Goal: Transaction & Acquisition: Purchase product/service

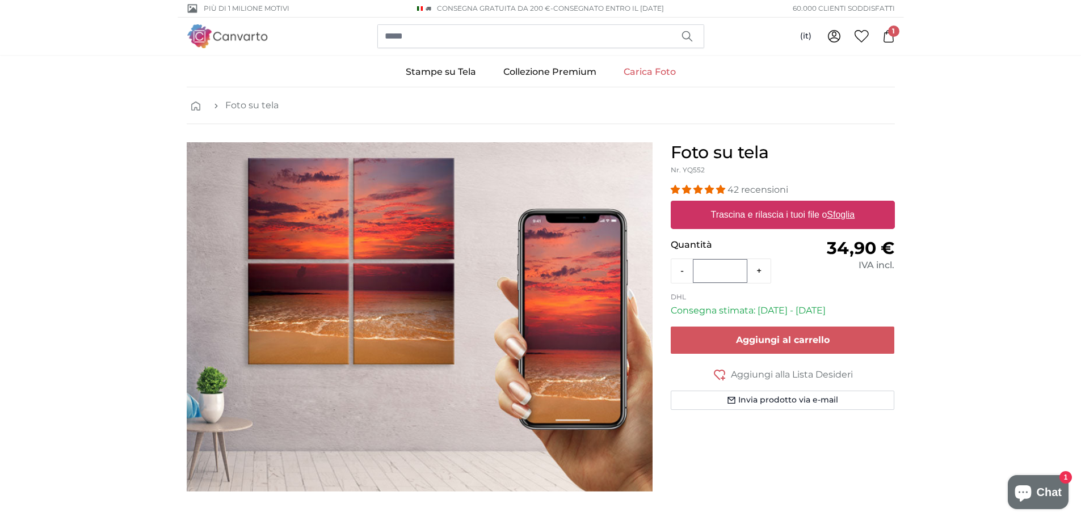
click at [834, 214] on u "Sfoglia" at bounding box center [841, 215] width 28 height 10
click at [834, 204] on input "Trascina e rilascia i tuoi file o Sfoglia" at bounding box center [783, 202] width 224 height 3
type input "**********"
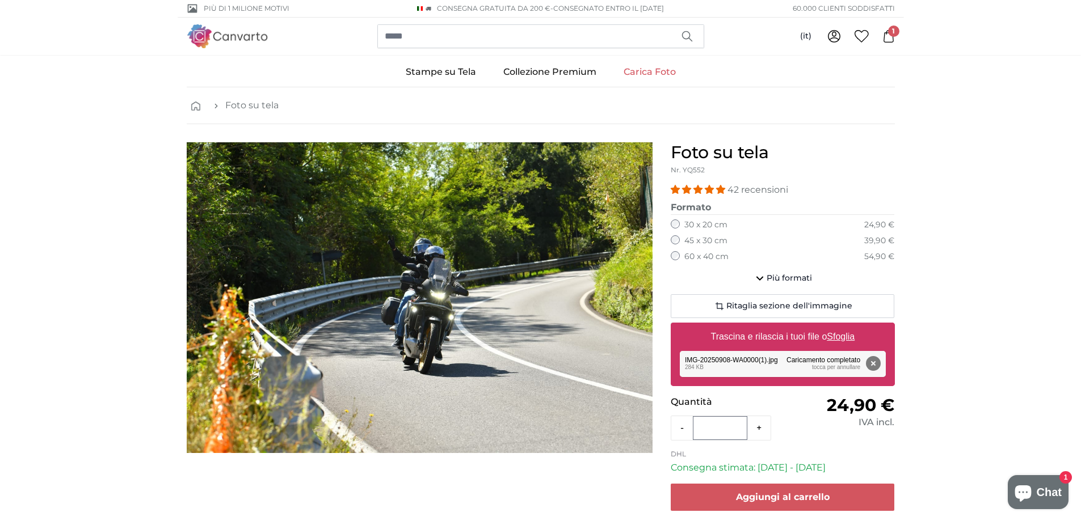
click at [710, 254] on label "60 x 40 cm" at bounding box center [706, 256] width 44 height 11
click at [809, 308] on span "Ritaglia sezione dell'immagine" at bounding box center [789, 306] width 126 height 11
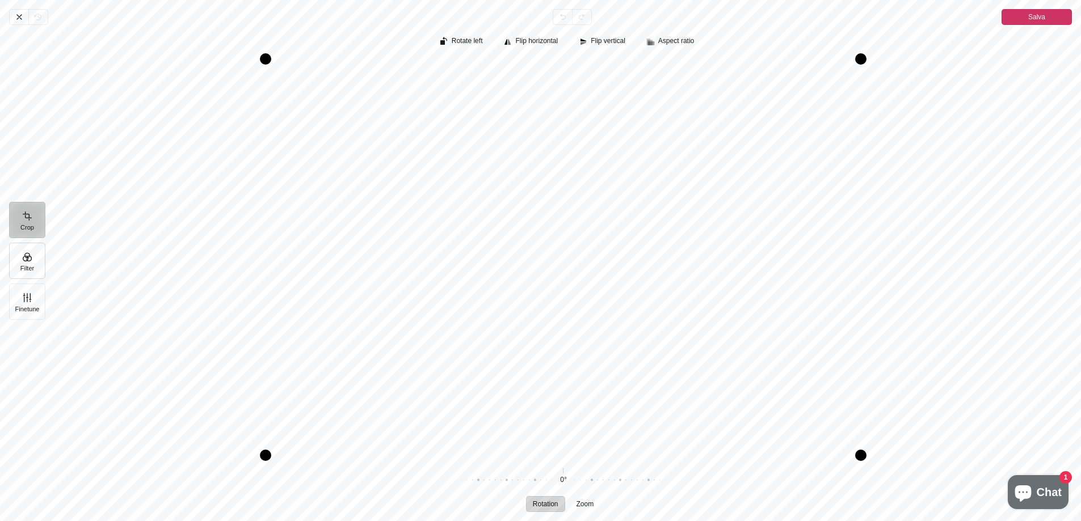
click at [20, 264] on button "Filter" at bounding box center [27, 261] width 36 height 36
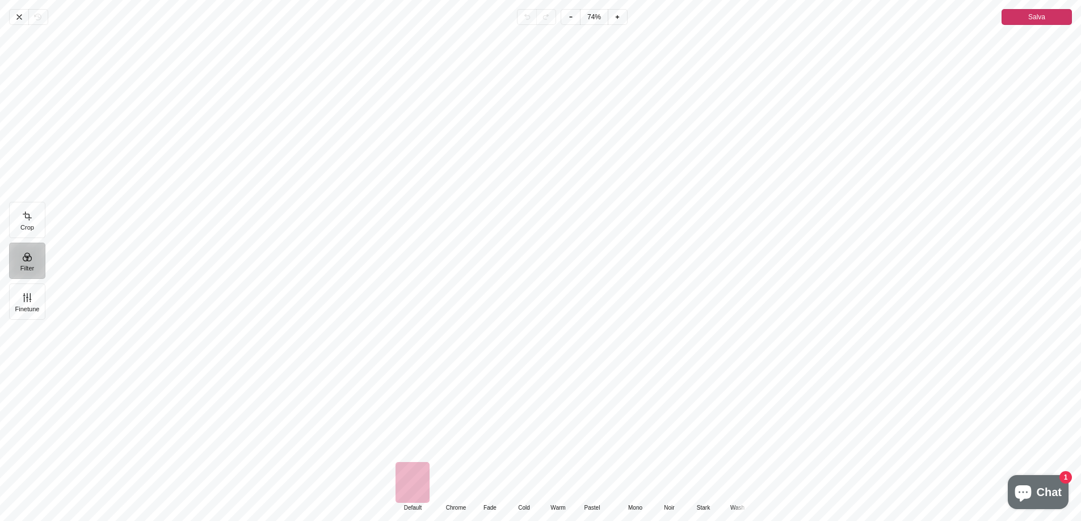
click at [459, 507] on span "Chrome" at bounding box center [455, 508] width 33 height 10
click at [460, 498] on div "Pintura" at bounding box center [456, 482] width 34 height 41
click at [493, 489] on div "Pintura" at bounding box center [490, 482] width 34 height 41
click at [531, 484] on div "Pintura" at bounding box center [524, 482] width 34 height 41
click at [580, 485] on div "Pintura" at bounding box center [592, 482] width 34 height 41
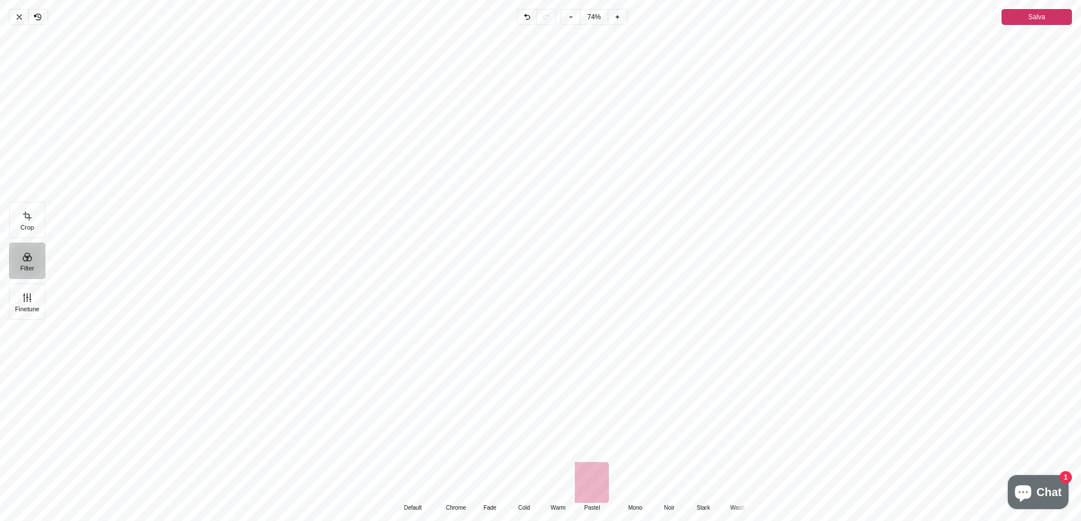
click at [633, 475] on div "Pintura" at bounding box center [635, 482] width 34 height 41
click at [659, 477] on div "Pintura" at bounding box center [669, 482] width 34 height 41
drag, startPoint x: 702, startPoint y: 479, endPoint x: 735, endPoint y: 483, distance: 33.2
click at [702, 479] on div "Pintura" at bounding box center [703, 482] width 34 height 41
click at [717, 486] on div "Pintura" at bounding box center [712, 482] width 34 height 41
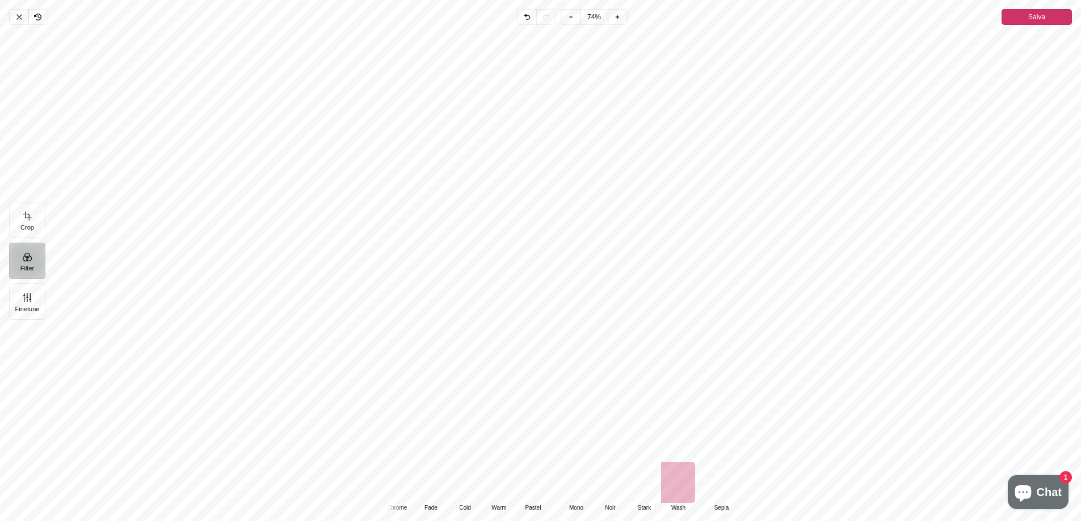
click at [717, 486] on div "Pintura" at bounding box center [721, 482] width 34 height 41
click at [717, 486] on div "Pintura" at bounding box center [712, 482] width 34 height 41
click at [725, 486] on div "Pintura" at bounding box center [723, 482] width 34 height 41
click at [475, 489] on div "Pintura" at bounding box center [476, 482] width 34 height 41
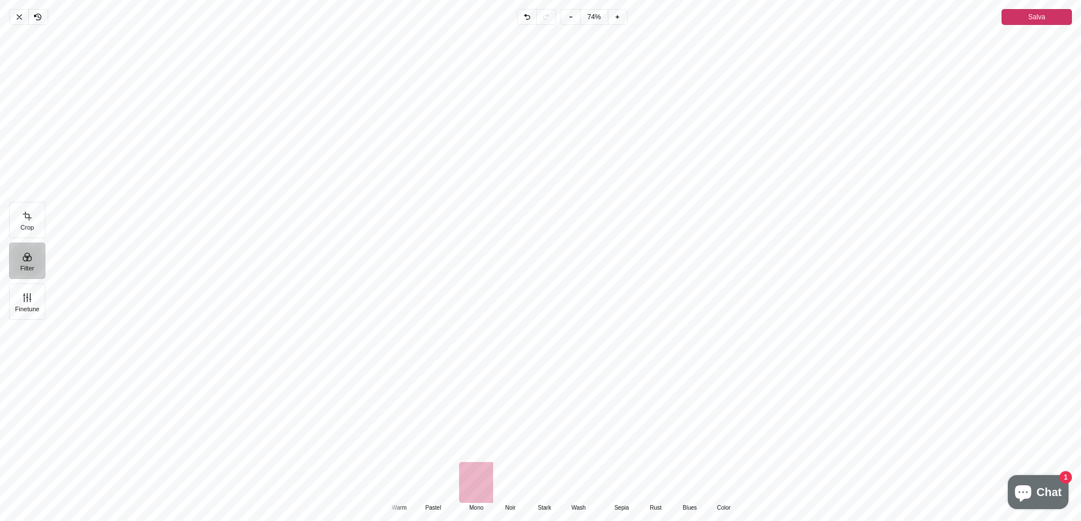
click at [449, 487] on div "Pintura" at bounding box center [433, 482] width 34 height 41
click at [35, 302] on button "Finetune" at bounding box center [27, 302] width 36 height 36
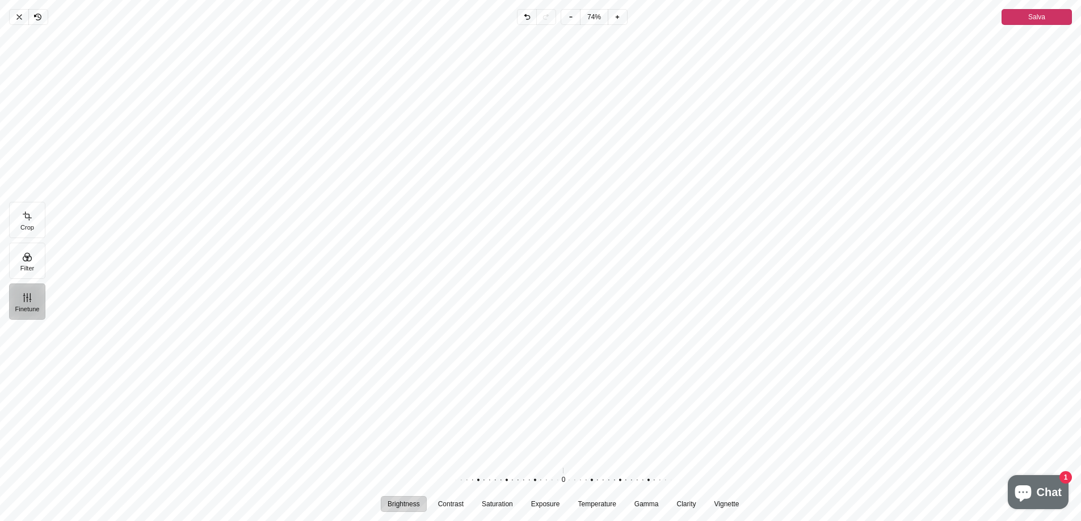
click at [535, 479] on div "Pintura" at bounding box center [558, 481] width 218 height 32
drag, startPoint x: 562, startPoint y: 479, endPoint x: 455, endPoint y: 481, distance: 107.3
click at [455, 481] on div "Pintura" at bounding box center [451, 481] width 218 height 32
click at [606, 508] on span "Temperature" at bounding box center [597, 504] width 38 height 7
drag, startPoint x: 558, startPoint y: 480, endPoint x: 435, endPoint y: 474, distance: 123.3
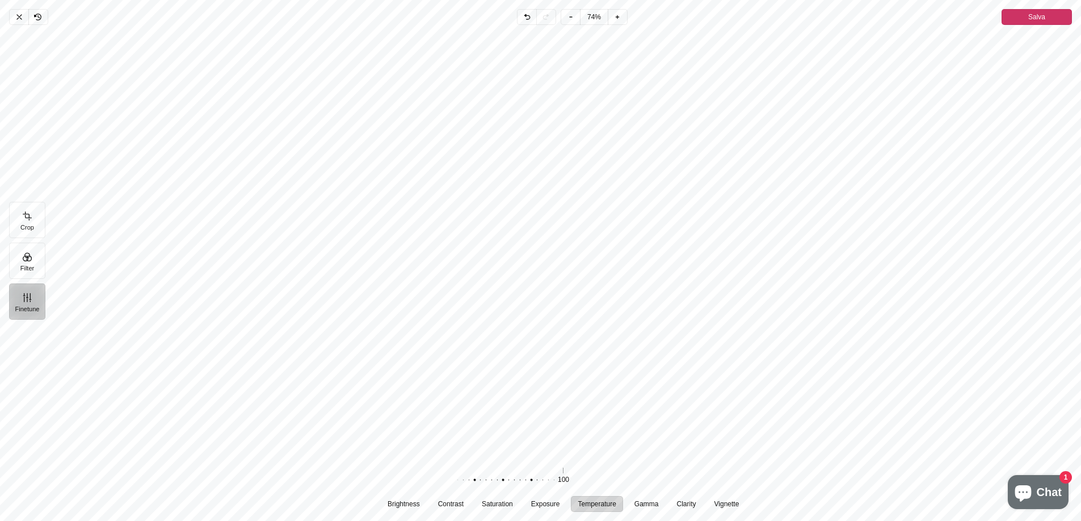
click at [435, 474] on div "100 Ripristina" at bounding box center [563, 481] width 363 height 32
click at [651, 506] on span "Gamma" at bounding box center [646, 504] width 24 height 7
drag, startPoint x: 575, startPoint y: 477, endPoint x: 592, endPoint y: 485, distance: 18.6
click at [592, 485] on div "Pintura" at bounding box center [638, 481] width 218 height 32
click at [685, 504] on span "Clarity" at bounding box center [685, 504] width 19 height 7
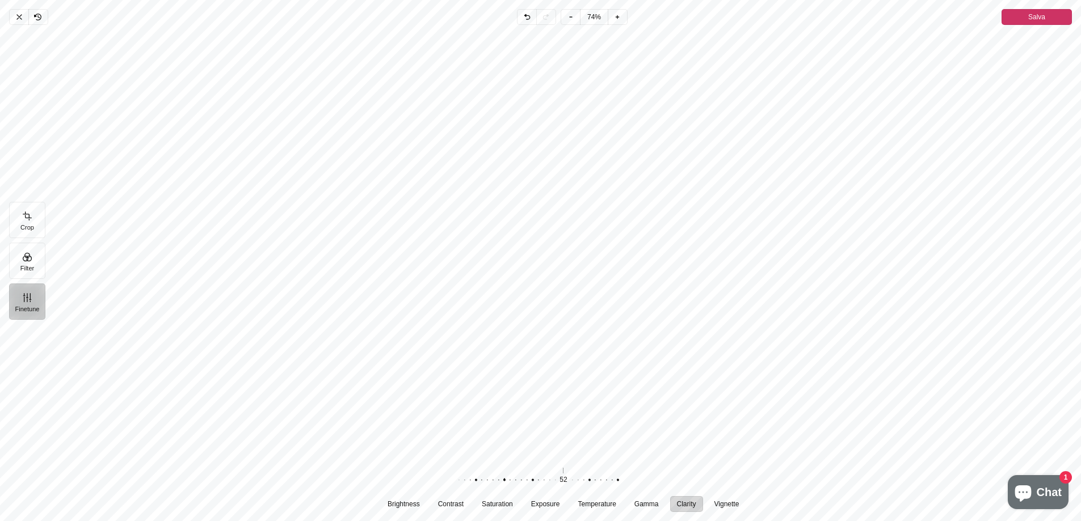
drag, startPoint x: 565, startPoint y: 481, endPoint x: 506, endPoint y: 479, distance: 59.0
click at [506, 479] on div "Pintura" at bounding box center [499, 481] width 218 height 32
click at [722, 507] on span "Vignette" at bounding box center [726, 504] width 25 height 7
drag, startPoint x: 547, startPoint y: 482, endPoint x: 681, endPoint y: 477, distance: 134.0
click at [681, 477] on div "-100 Ripristina" at bounding box center [563, 481] width 363 height 32
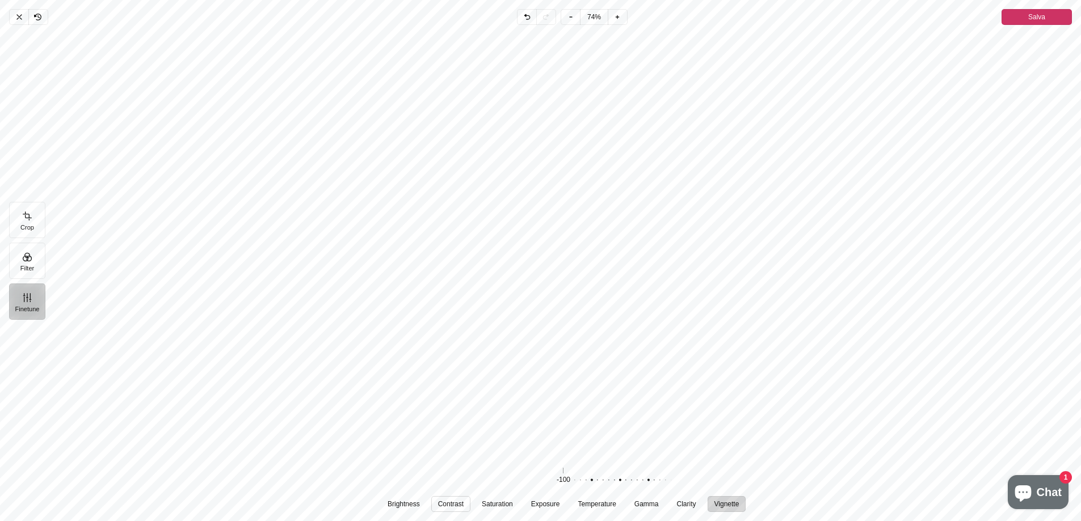
click at [463, 503] on span "Contrast" at bounding box center [451, 504] width 26 height 7
click at [505, 507] on span "Saturation" at bounding box center [497, 504] width 31 height 7
click at [22, 264] on button "Filter" at bounding box center [27, 261] width 36 height 36
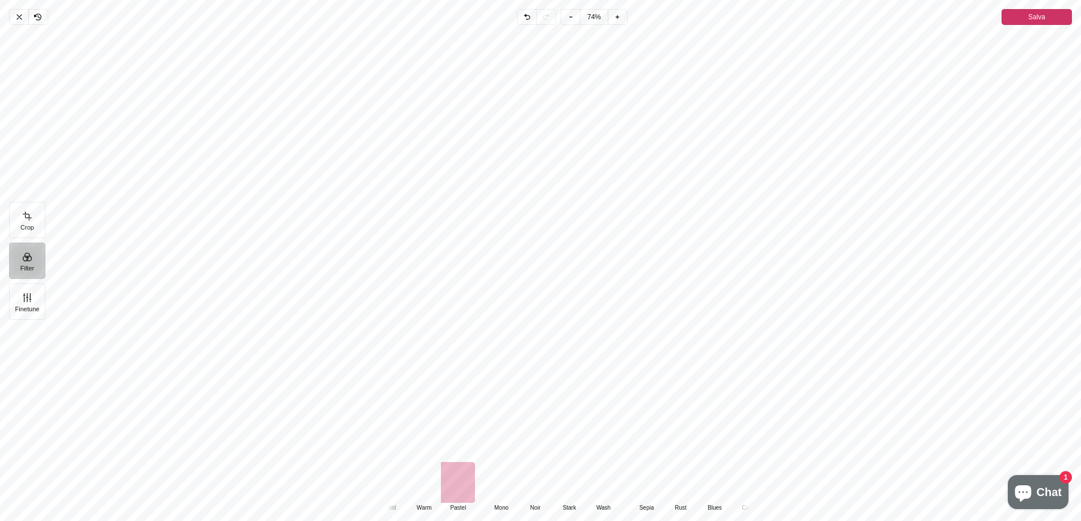
click at [391, 487] on div "Pintura" at bounding box center [390, 482] width 34 height 41
drag, startPoint x: 556, startPoint y: 494, endPoint x: 606, endPoint y: 500, distance: 50.3
click at [671, 503] on div "Default Default Classic Chrome Fade Cold Warm Pastel Monochrome Mono Noir Stark…" at bounding box center [678, 487] width 522 height 50
click at [398, 485] on div "Pintura" at bounding box center [413, 482] width 34 height 41
click at [461, 486] on div "Pintura" at bounding box center [456, 482] width 34 height 41
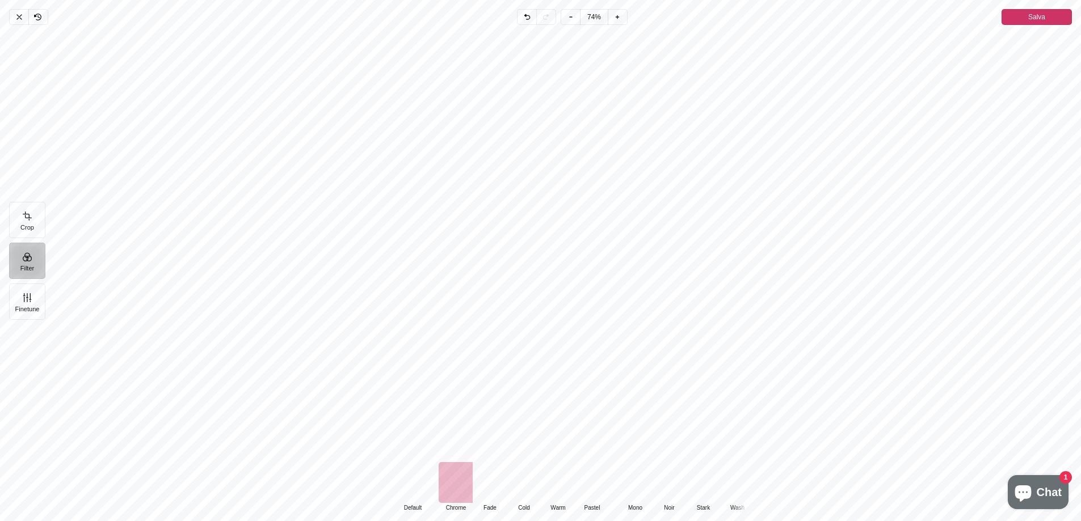
click at [494, 493] on div "Pintura" at bounding box center [490, 482] width 34 height 41
click at [532, 497] on div "Pintura" at bounding box center [524, 482] width 34 height 41
click at [554, 491] on div "Pintura" at bounding box center [558, 482] width 34 height 41
click at [593, 483] on div "Pintura" at bounding box center [592, 482] width 34 height 41
click at [640, 479] on div "Pintura" at bounding box center [635, 482] width 34 height 41
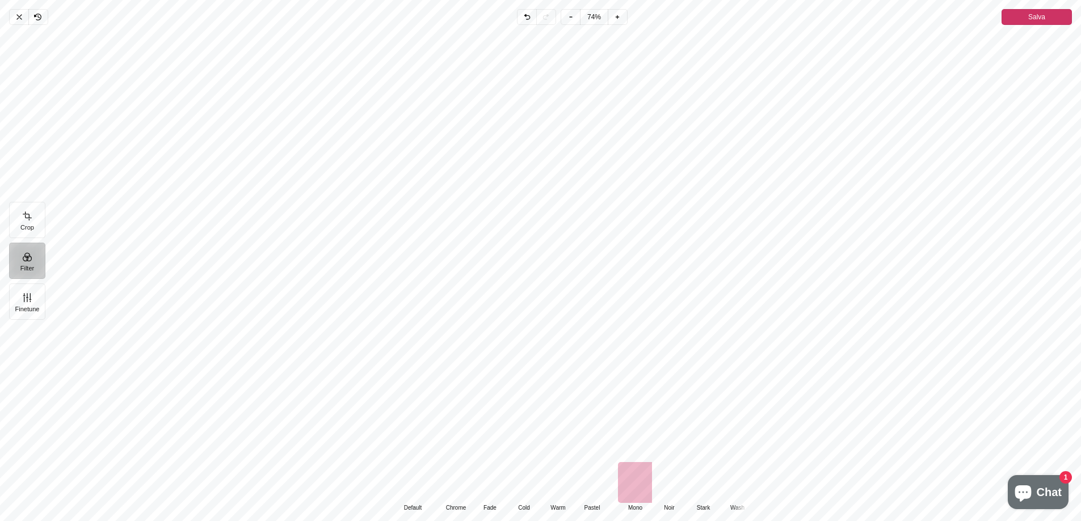
click at [672, 477] on div "Pintura" at bounding box center [669, 482] width 34 height 41
click at [714, 482] on div "Pintura" at bounding box center [703, 482] width 34 height 41
click at [714, 482] on div "Pintura" at bounding box center [712, 482] width 34 height 41
click at [714, 482] on div "Pintura" at bounding box center [721, 482] width 34 height 41
click at [714, 486] on div "Pintura" at bounding box center [712, 482] width 34 height 41
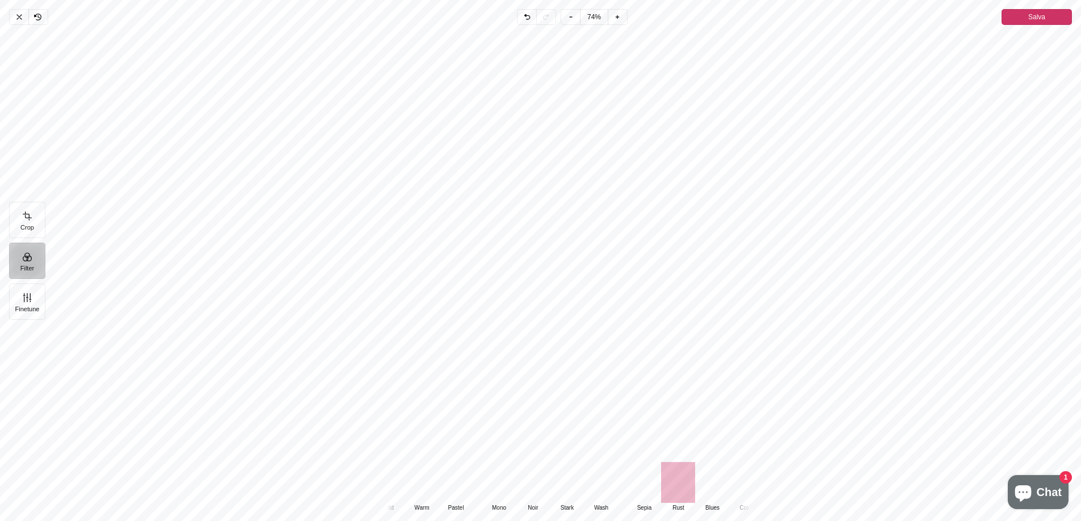
click at [723, 483] on div "Pintura" at bounding box center [712, 482] width 34 height 41
drag, startPoint x: 726, startPoint y: 484, endPoint x: 545, endPoint y: 493, distance: 180.6
click at [545, 493] on div "Default Default Classic Chrome Fade Cold Warm Pastel Monochrome Mono Noir Stark…" at bounding box center [454, 487] width 522 height 50
click at [444, 493] on div "Pintura" at bounding box center [433, 482] width 34 height 41
drag, startPoint x: 419, startPoint y: 491, endPoint x: 473, endPoint y: 491, distance: 53.9
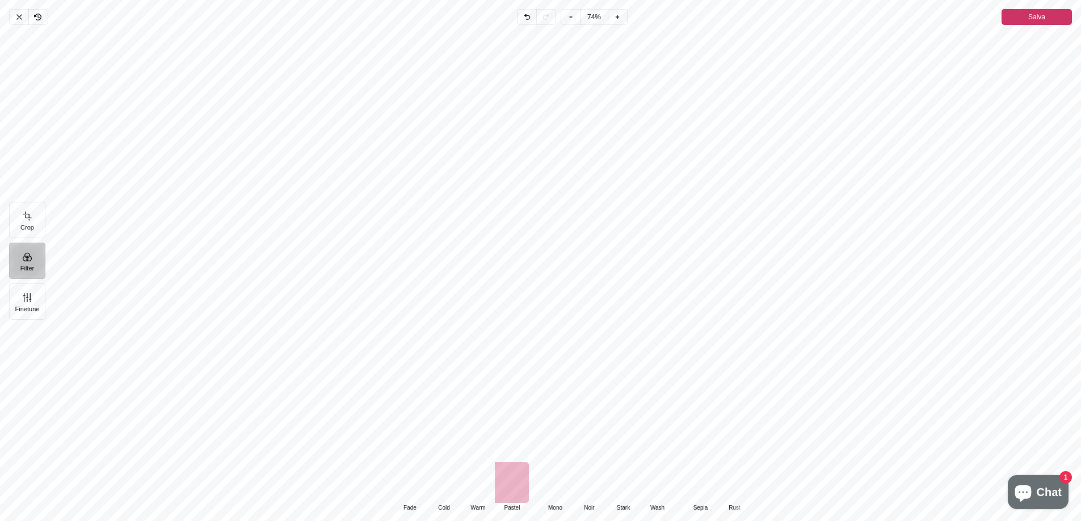
click at [473, 491] on div "Default Default Classic Chrome Fade Cold Warm Pastel Monochrome Mono Noir Stark…" at bounding box center [567, 487] width 522 height 50
click at [438, 495] on div "Pintura" at bounding box center [444, 482] width 34 height 41
click at [34, 308] on button "Finetune" at bounding box center [27, 302] width 36 height 36
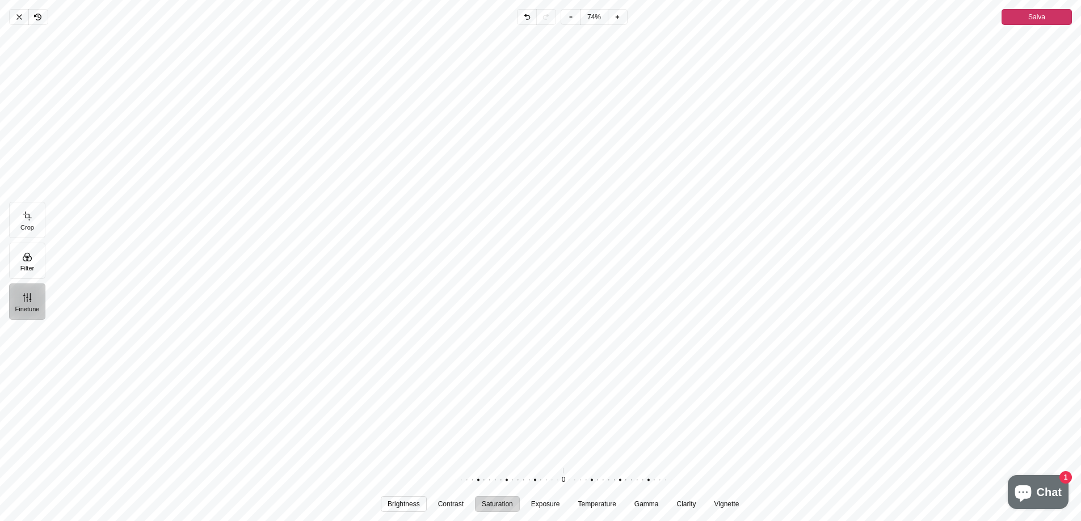
click at [406, 502] on span "Brightness" at bounding box center [404, 504] width 32 height 7
drag, startPoint x: 514, startPoint y: 480, endPoint x: 561, endPoint y: 487, distance: 47.7
click at [561, 487] on div "Pintura" at bounding box center [498, 481] width 218 height 32
click at [453, 513] on div "Brightness Contrast Saturation Exposure Temperature Gamma Clarity Vignette 53 R…" at bounding box center [567, 488] width 1026 height 57
click at [453, 511] on button "Contrast" at bounding box center [450, 505] width 39 height 16
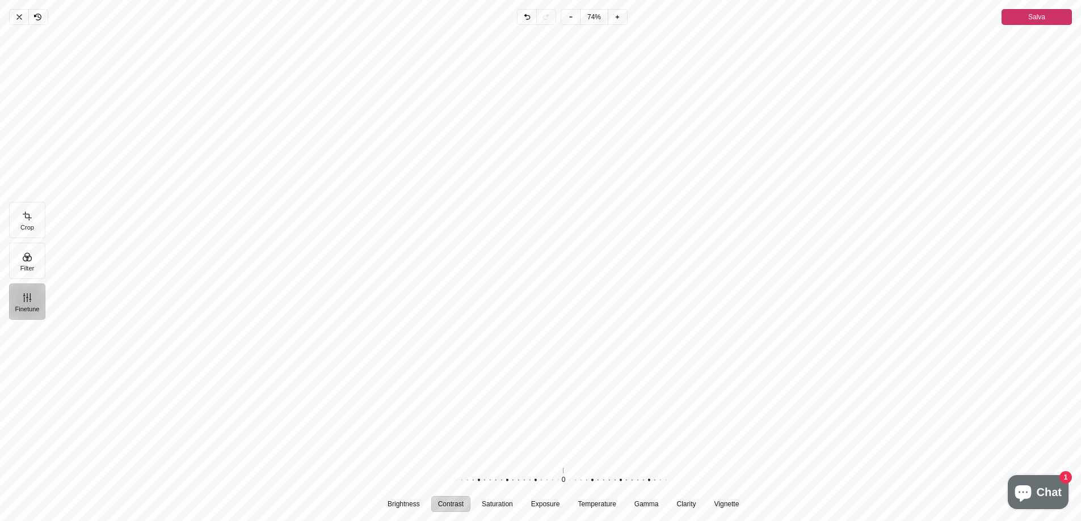
click at [533, 485] on div "Pintura" at bounding box center [558, 481] width 218 height 32
click at [504, 502] on span "Saturation" at bounding box center [497, 504] width 31 height 7
drag, startPoint x: 543, startPoint y: 481, endPoint x: 413, endPoint y: 479, distance: 130.5
click at [413, 479] on div "100 Ripristina" at bounding box center [563, 481] width 363 height 32
click at [561, 482] on div "Pintura" at bounding box center [564, 481] width 218 height 32
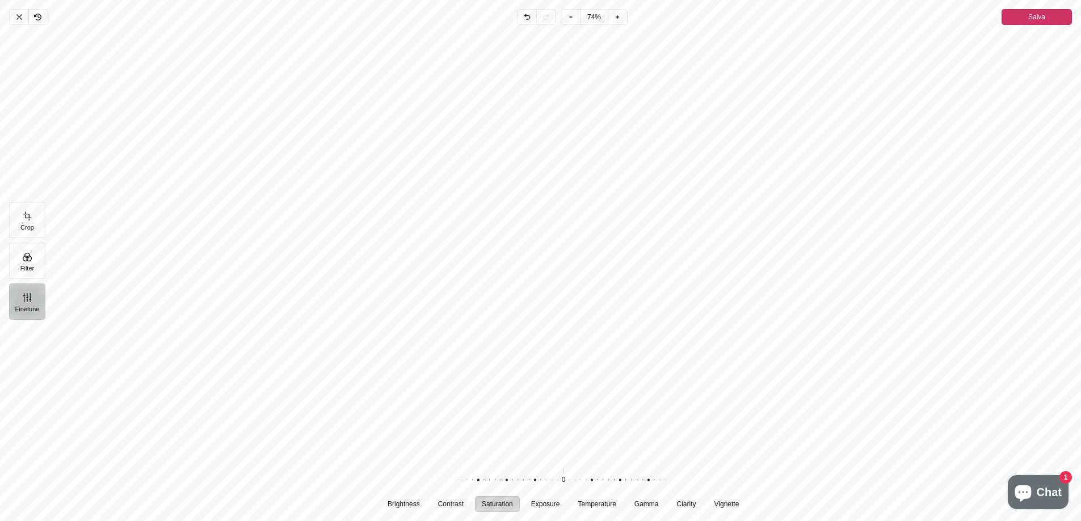
drag, startPoint x: 569, startPoint y: 481, endPoint x: 667, endPoint y: 493, distance: 98.9
click at [667, 493] on div "Pintura" at bounding box center [564, 481] width 218 height 32
click at [561, 507] on button "Exposure" at bounding box center [545, 505] width 43 height 16
click at [591, 502] on span "Temperature" at bounding box center [597, 504] width 38 height 7
drag, startPoint x: 524, startPoint y: 482, endPoint x: 637, endPoint y: 481, distance: 112.9
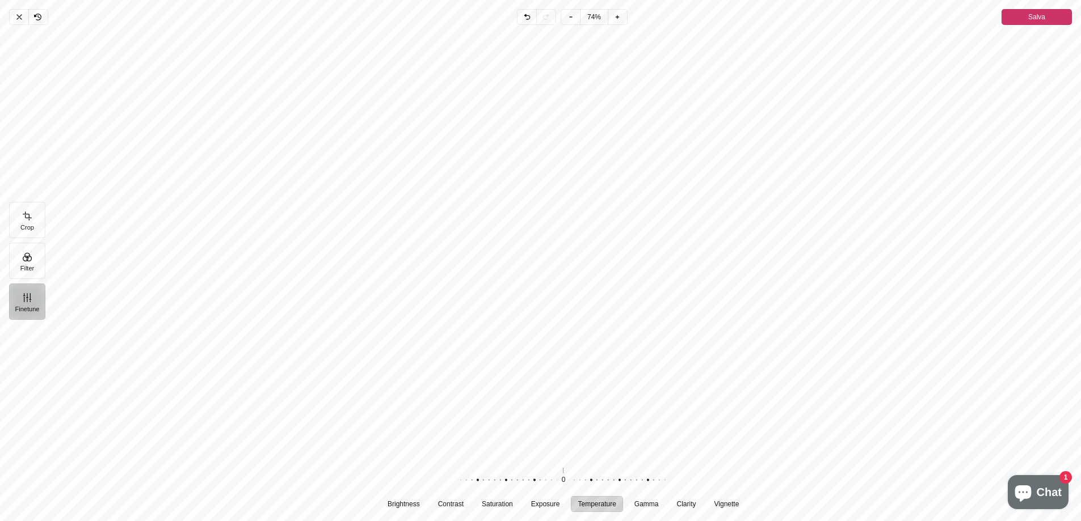
click at [637, 481] on div "Pintura" at bounding box center [557, 481] width 218 height 32
click at [645, 507] on span "Gamma" at bounding box center [646, 504] width 24 height 7
click at [683, 503] on span "Clarity" at bounding box center [685, 504] width 19 height 7
click at [722, 507] on span "Vignette" at bounding box center [726, 504] width 25 height 7
drag, startPoint x: 541, startPoint y: 472, endPoint x: 513, endPoint y: 477, distance: 28.9
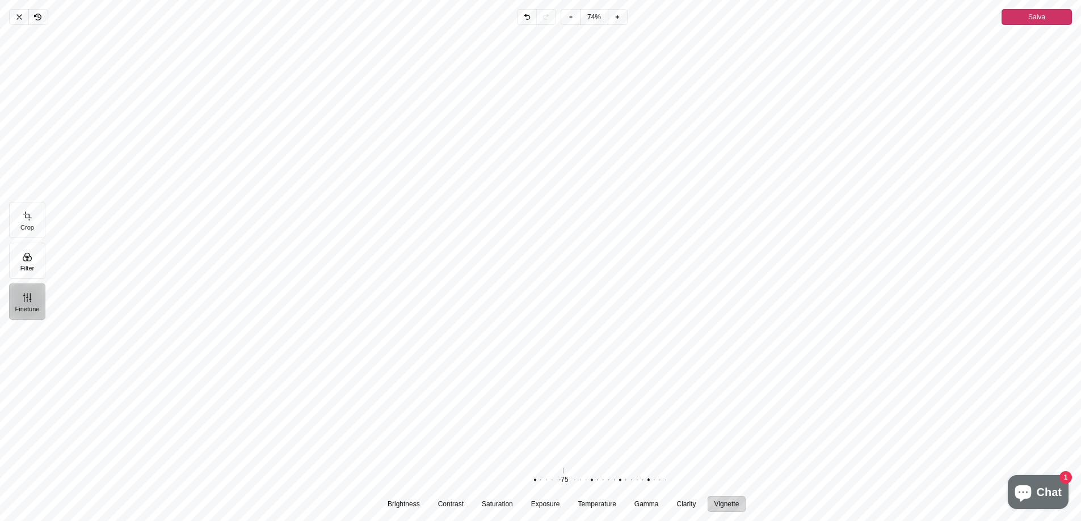
click at [513, 477] on div "Pintura" at bounding box center [564, 481] width 218 height 32
click at [1040, 20] on span "Salva" at bounding box center [1036, 17] width 17 height 14
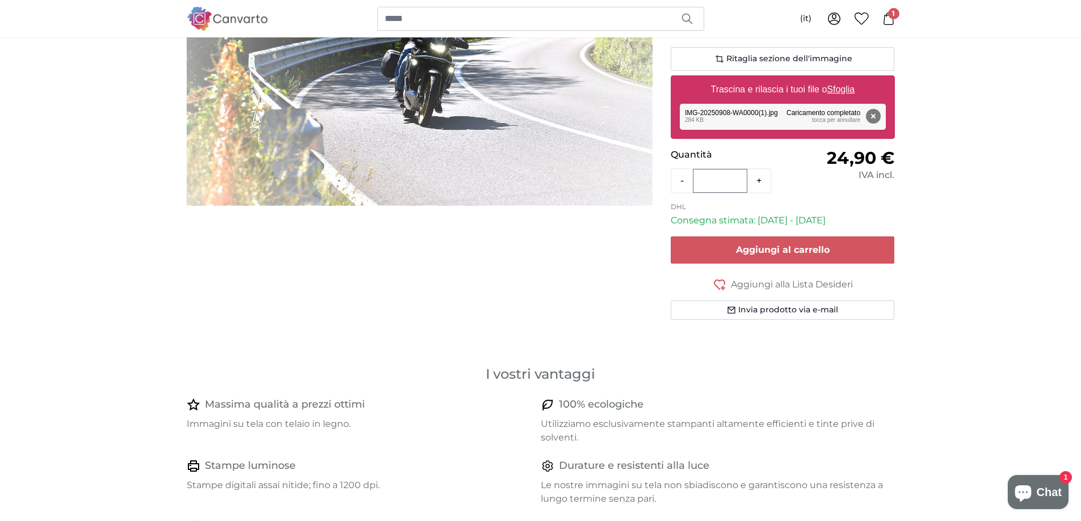
scroll to position [37, 0]
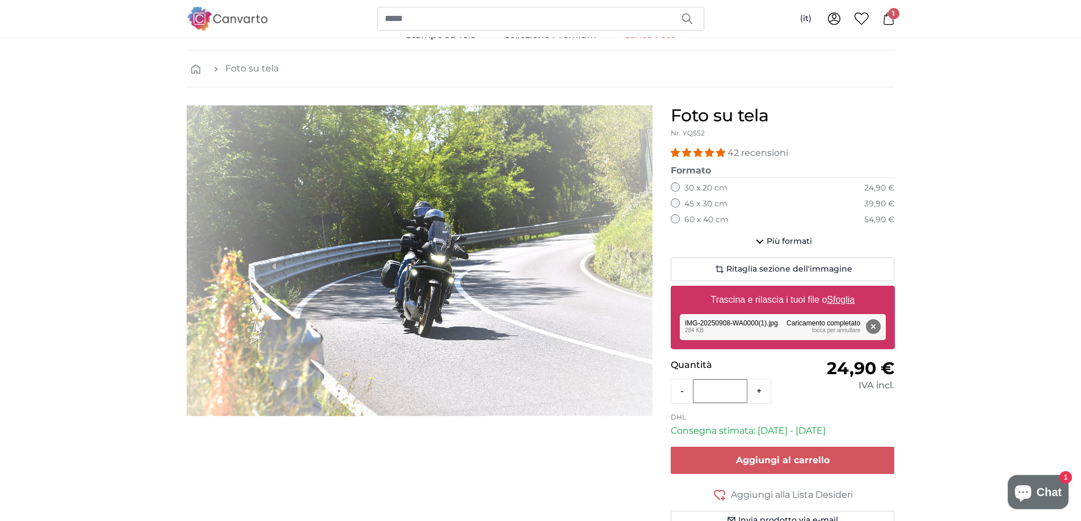
click at [741, 220] on div "60 x 40 cm 54,90 €" at bounding box center [783, 219] width 224 height 11
click at [688, 214] on label "60 x 40 cm" at bounding box center [706, 219] width 44 height 11
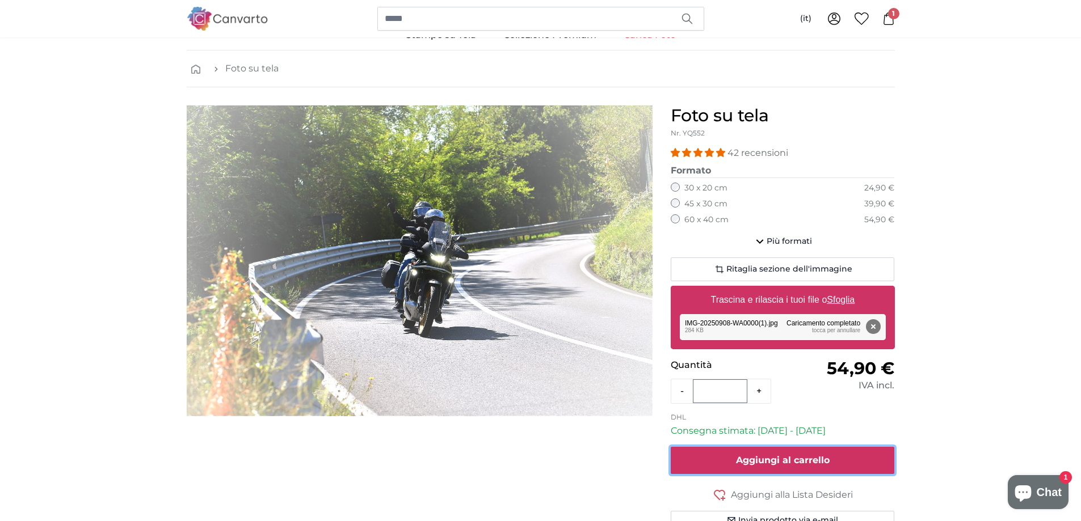
click at [832, 466] on button "Aggiungi al carrello" at bounding box center [783, 460] width 224 height 27
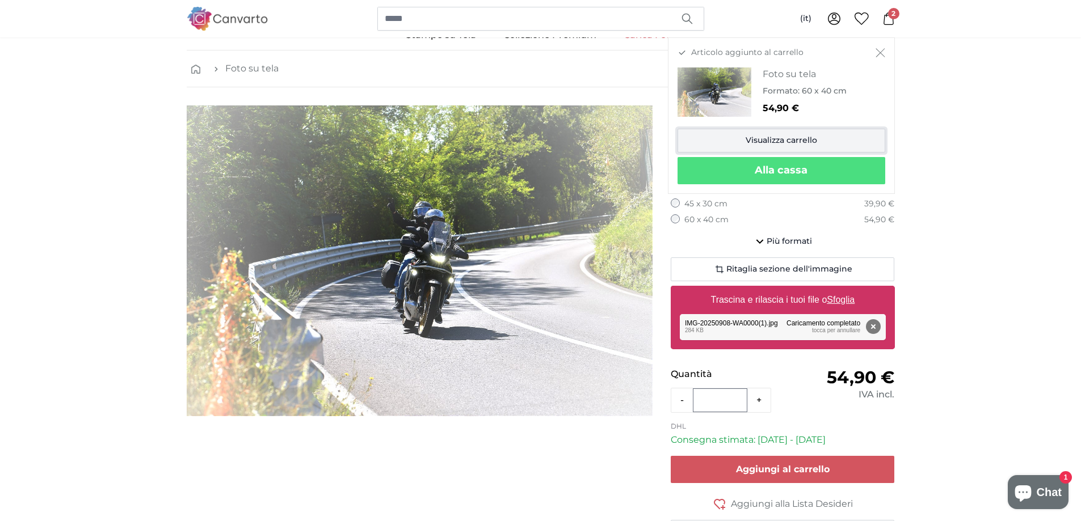
click at [807, 146] on link "Visualizza carrello" at bounding box center [782, 141] width 208 height 24
